Goal: Information Seeking & Learning: Learn about a topic

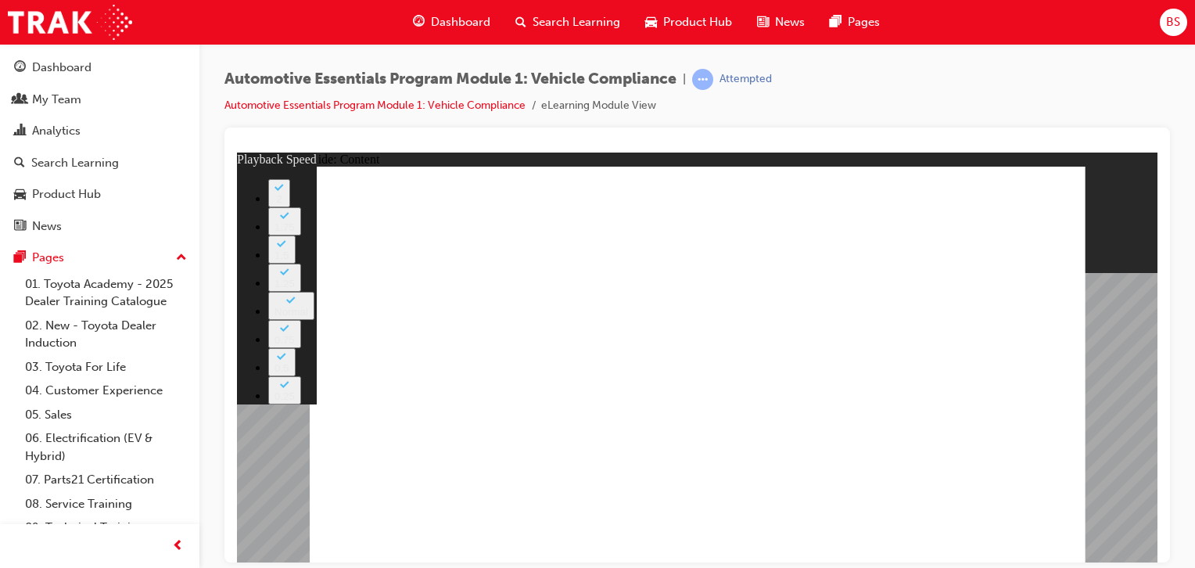
type input "43"
type input "8"
type input "43"
type input "8"
type input "43"
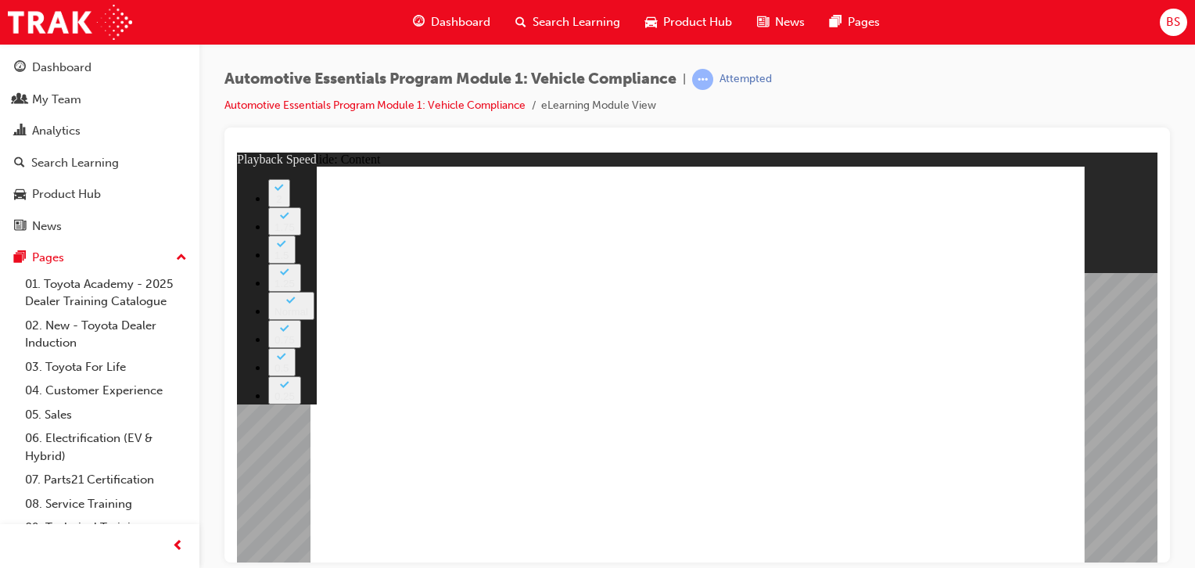
type input "8"
type input "43"
type input "8"
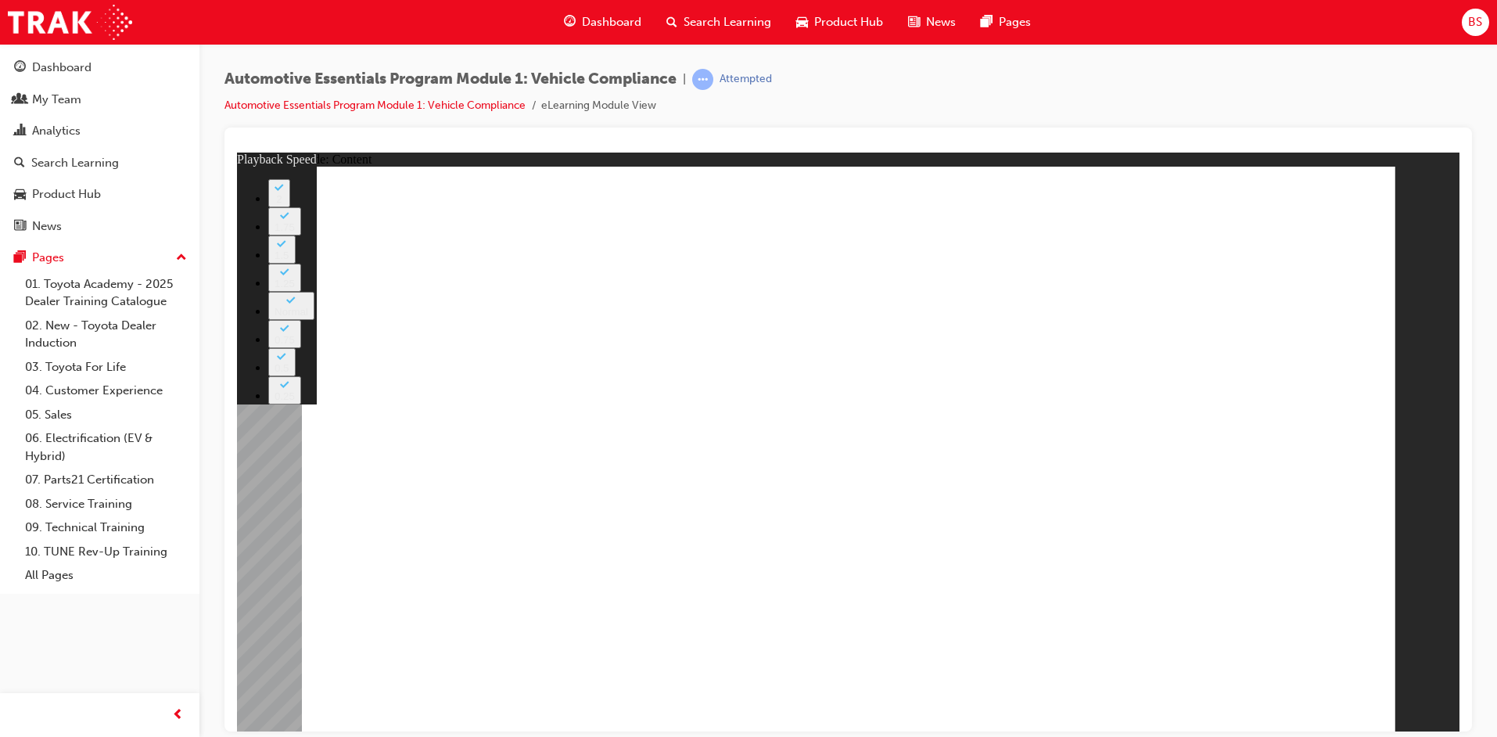
type input "43"
type input "8"
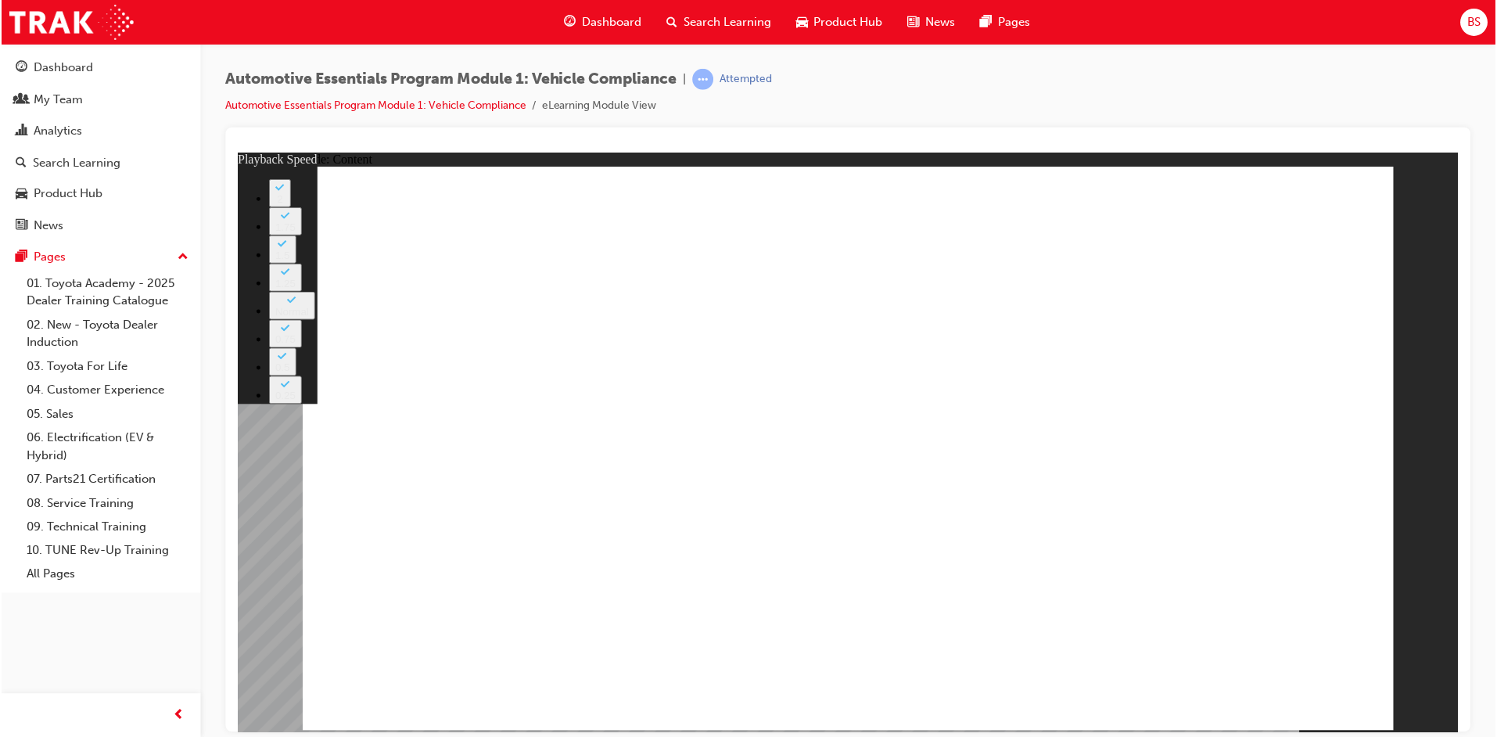
type input "43"
type input "8"
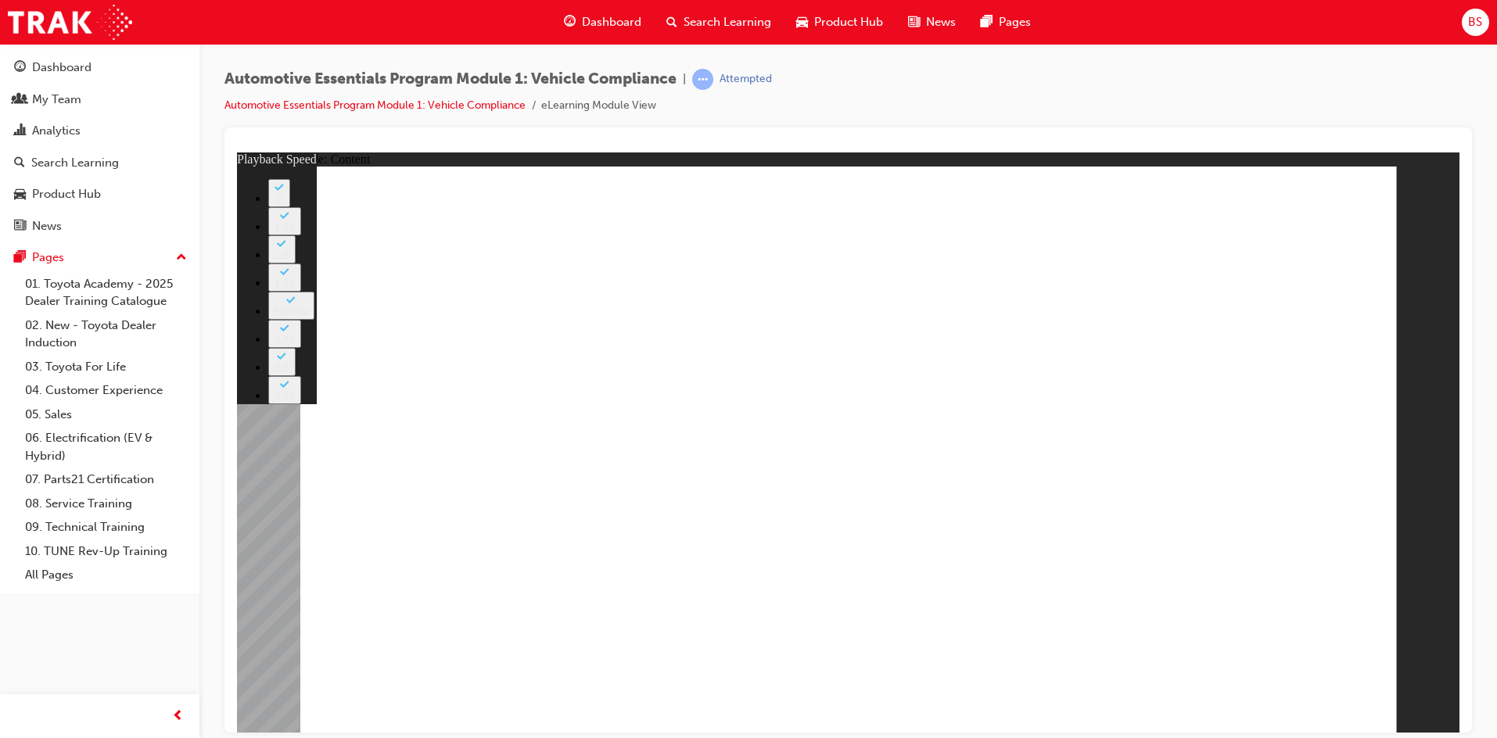
type input "43"
type input "8"
type input "43"
type input "8"
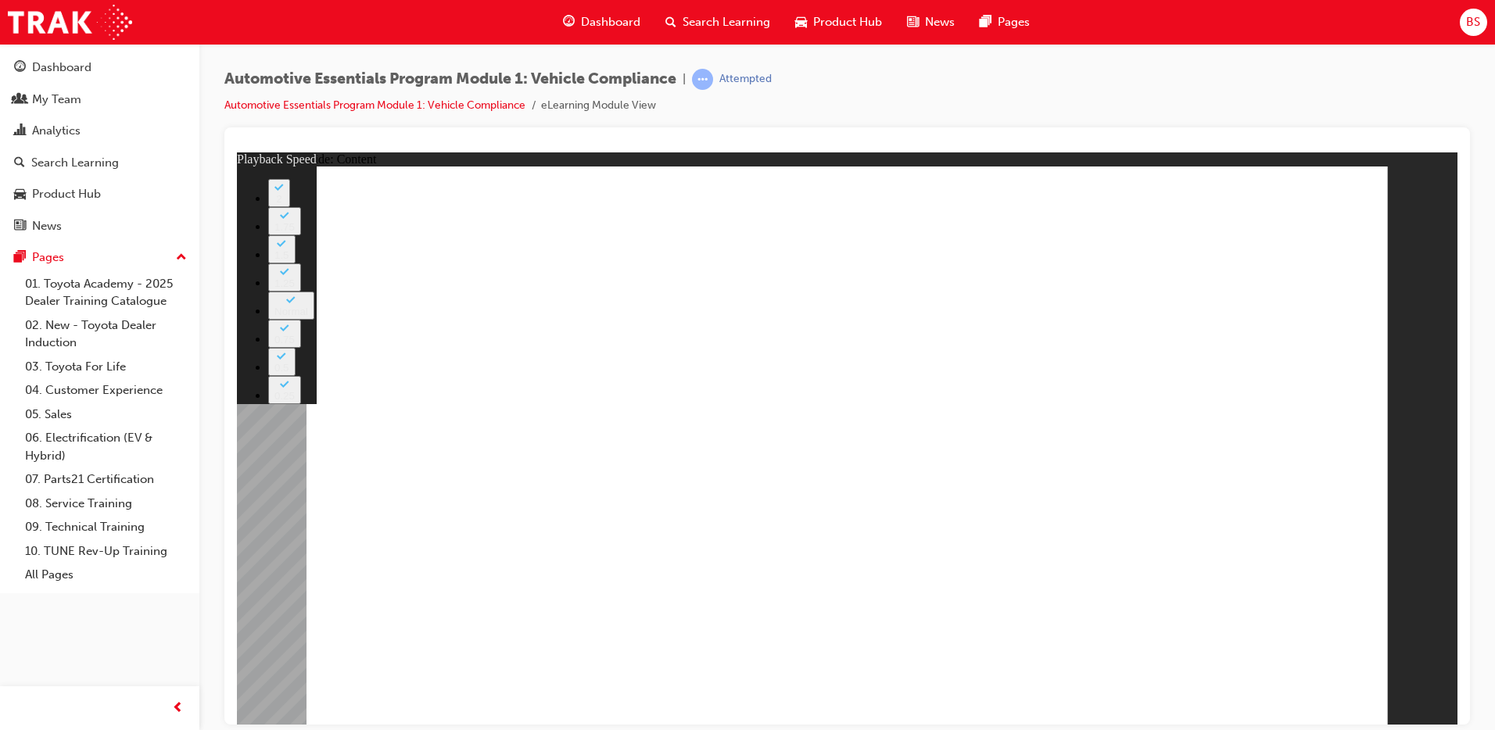
type input "43"
type input "8"
type input "43"
type input "8"
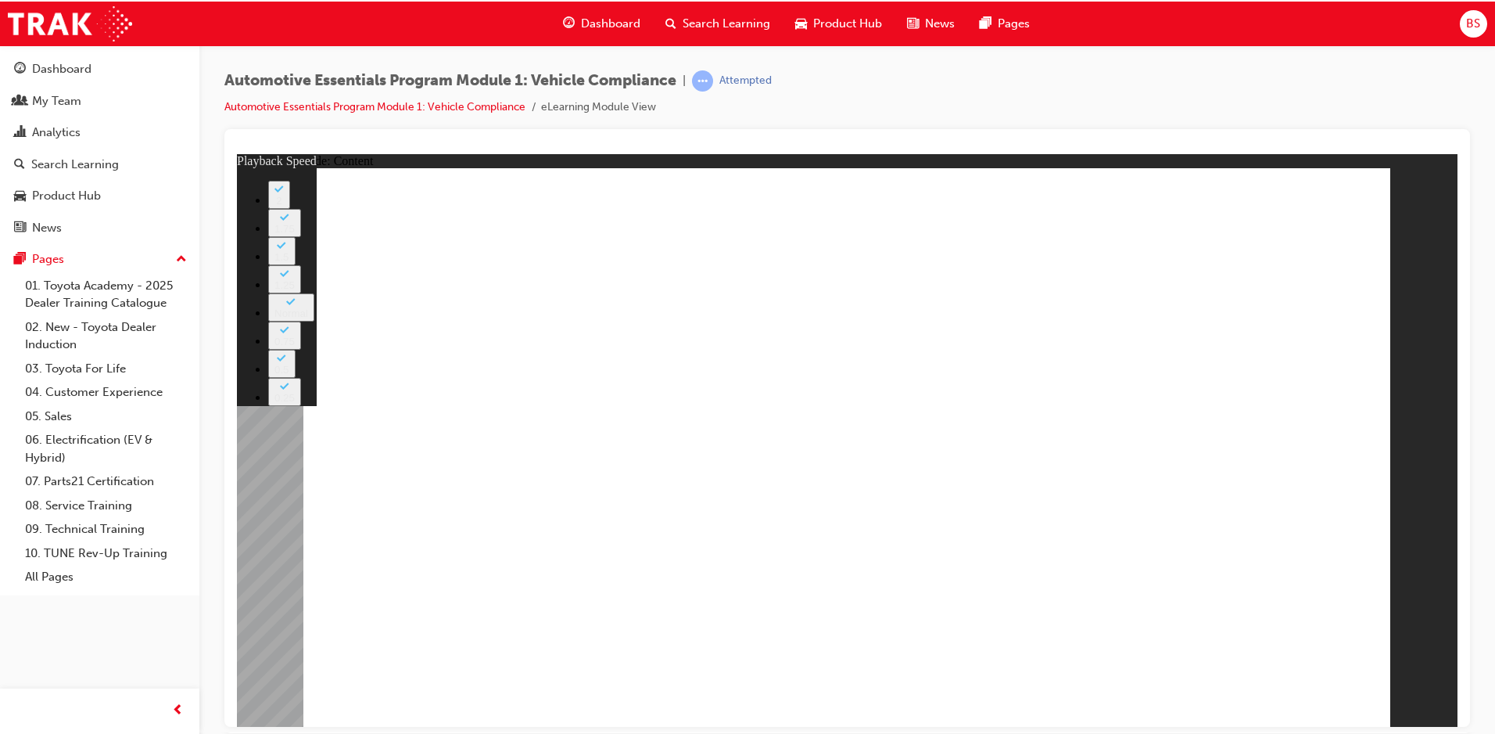
type input "43"
type input "8"
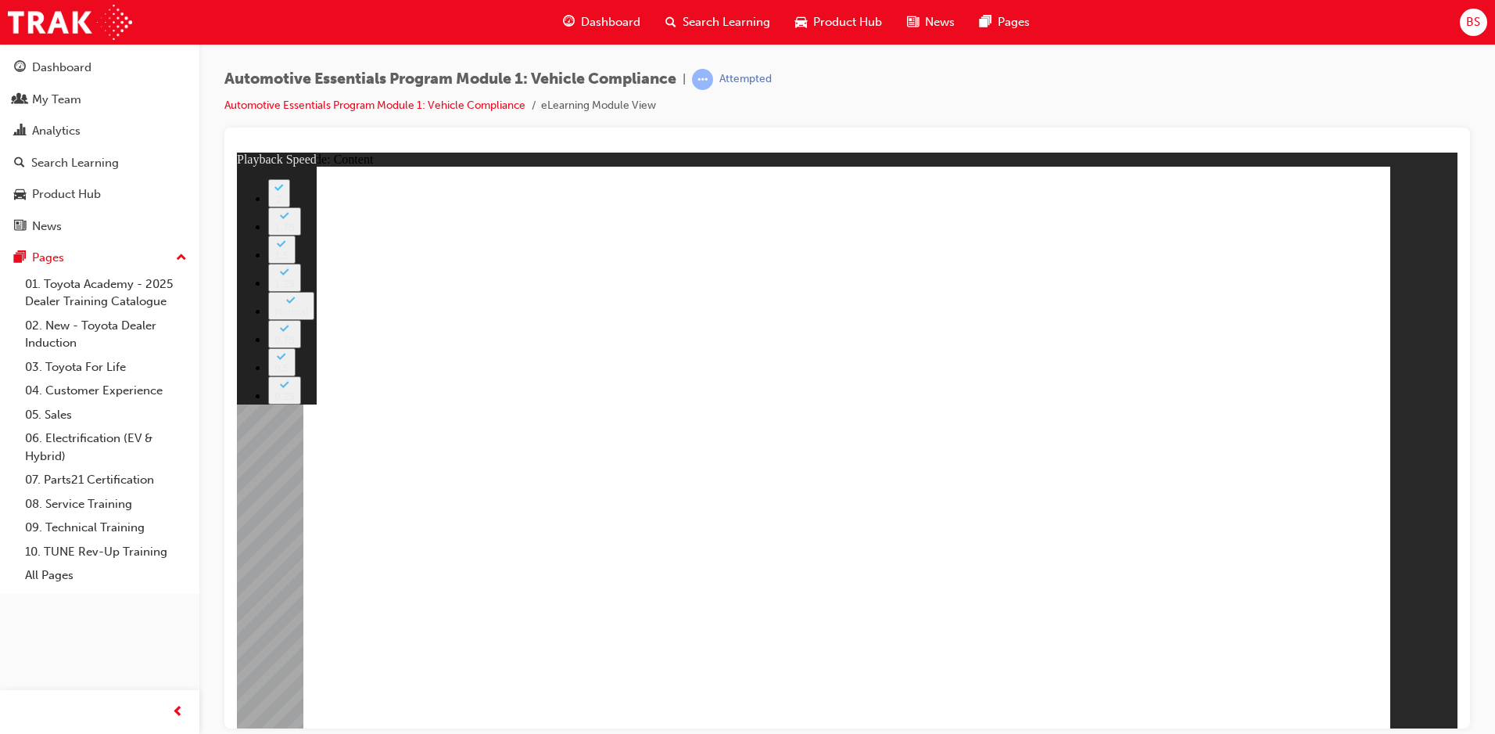
type input "43"
type input "8"
type input "43"
type input "8"
